Goal: Transaction & Acquisition: Purchase product/service

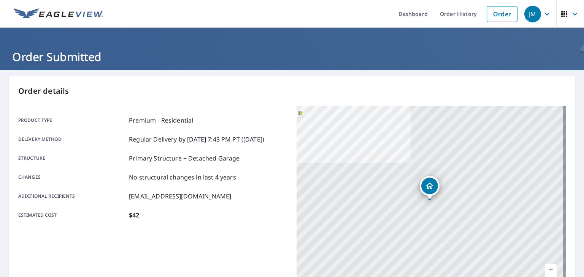
scroll to position [169, 0]
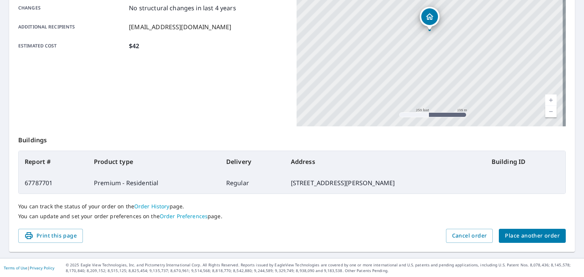
click at [534, 234] on span "Place another order" at bounding box center [532, 236] width 55 height 10
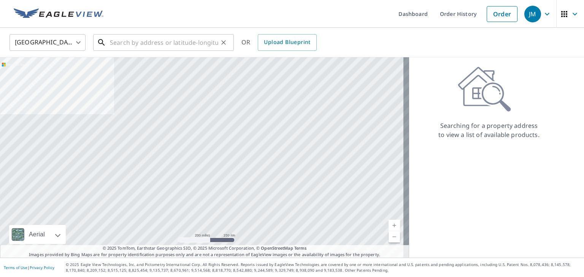
click at [194, 50] on input "text" at bounding box center [164, 42] width 108 height 21
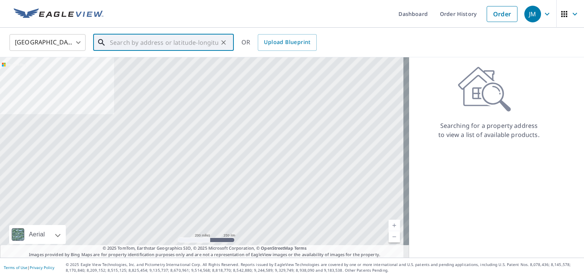
paste input "[STREET_ADDRESS]"
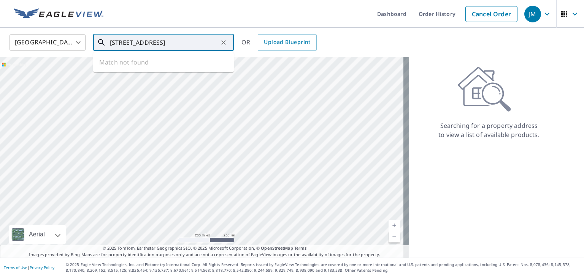
scroll to position [0, 19]
click at [154, 68] on span "4826 Corte Vis" at bounding box center [167, 64] width 119 height 9
type input "[STREET_ADDRESS]"
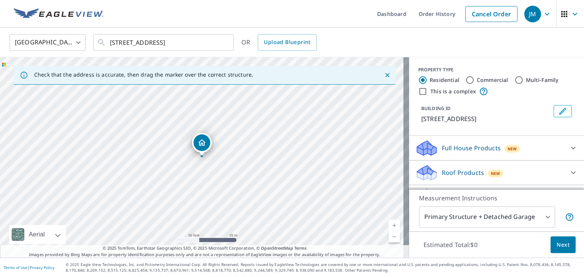
click at [569, 147] on icon at bounding box center [573, 148] width 9 height 9
click at [571, 173] on icon at bounding box center [573, 173] width 5 height 3
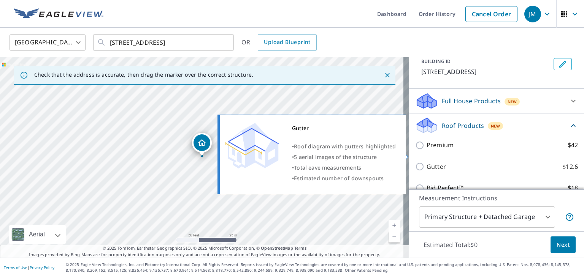
scroll to position [76, 0]
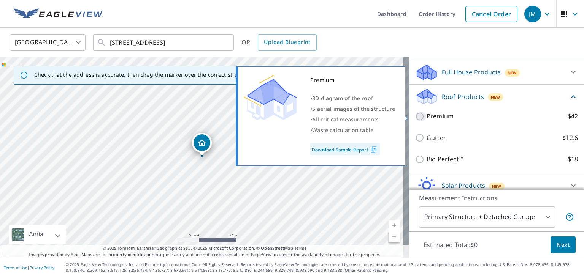
click at [415, 119] on input "Premium $42" at bounding box center [420, 116] width 11 height 9
checkbox input "true"
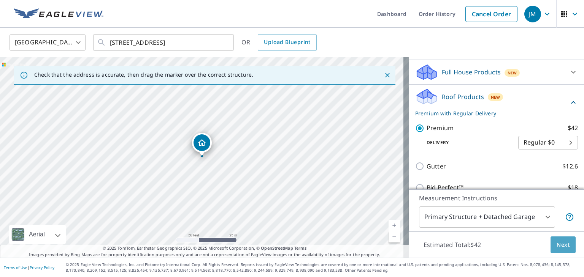
click at [558, 245] on span "Next" at bounding box center [562, 246] width 13 height 10
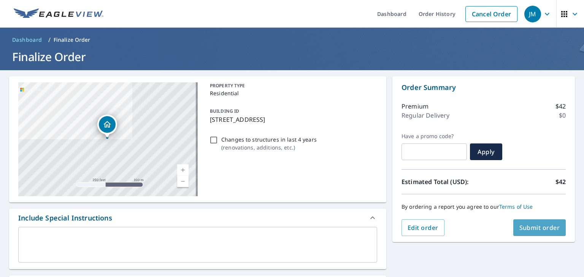
click at [531, 228] on span "Submit order" at bounding box center [539, 228] width 41 height 8
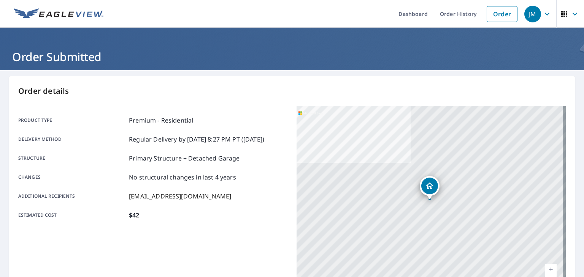
scroll to position [76, 0]
